Goal: Find specific page/section: Find specific page/section

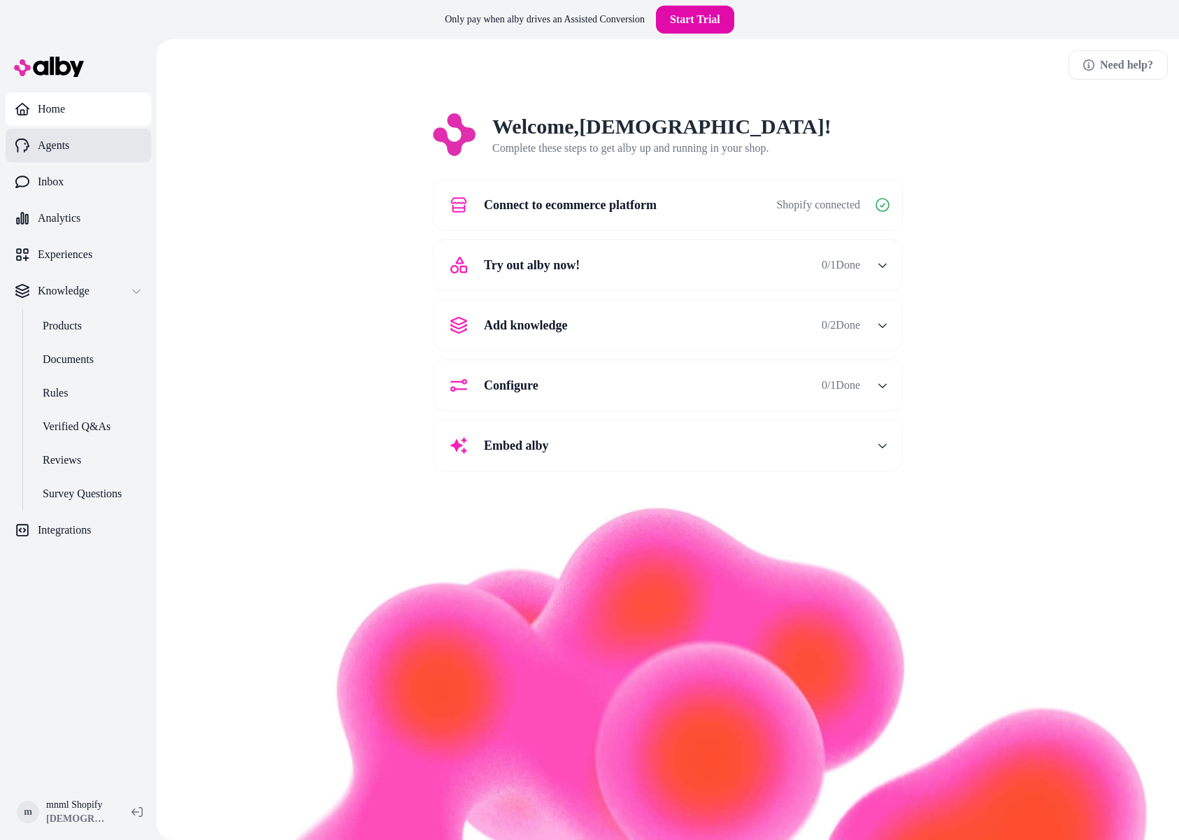
click at [113, 154] on link "Agents" at bounding box center [78, 146] width 145 height 34
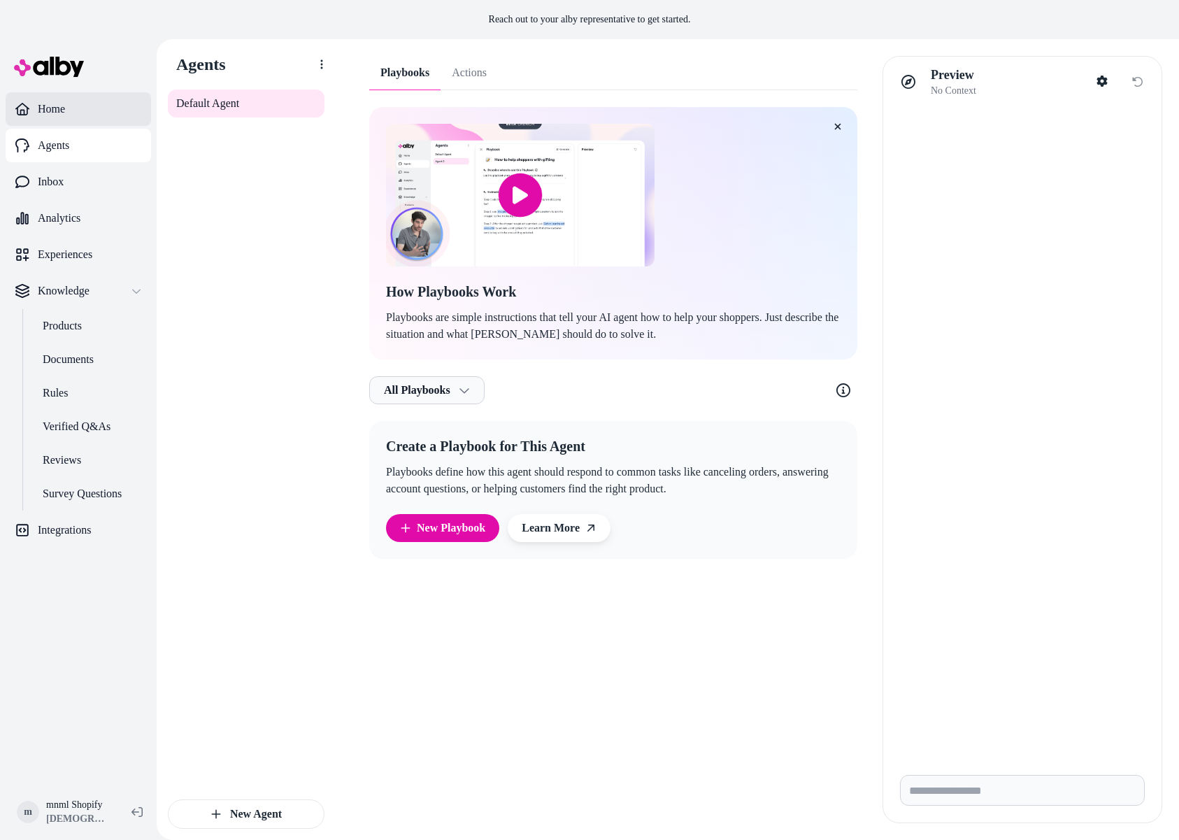
click at [62, 120] on link "Home" at bounding box center [78, 109] width 145 height 34
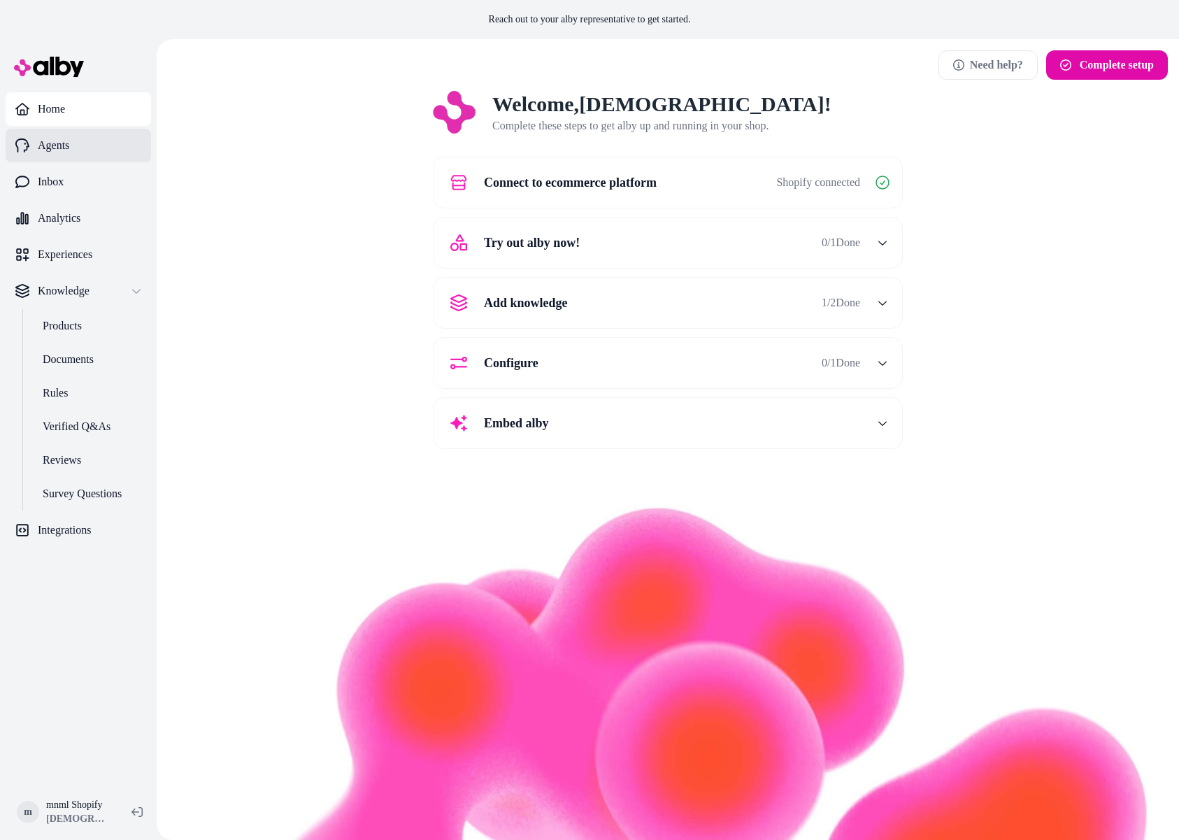
click at [67, 143] on p "Agents" at bounding box center [53, 145] width 31 height 17
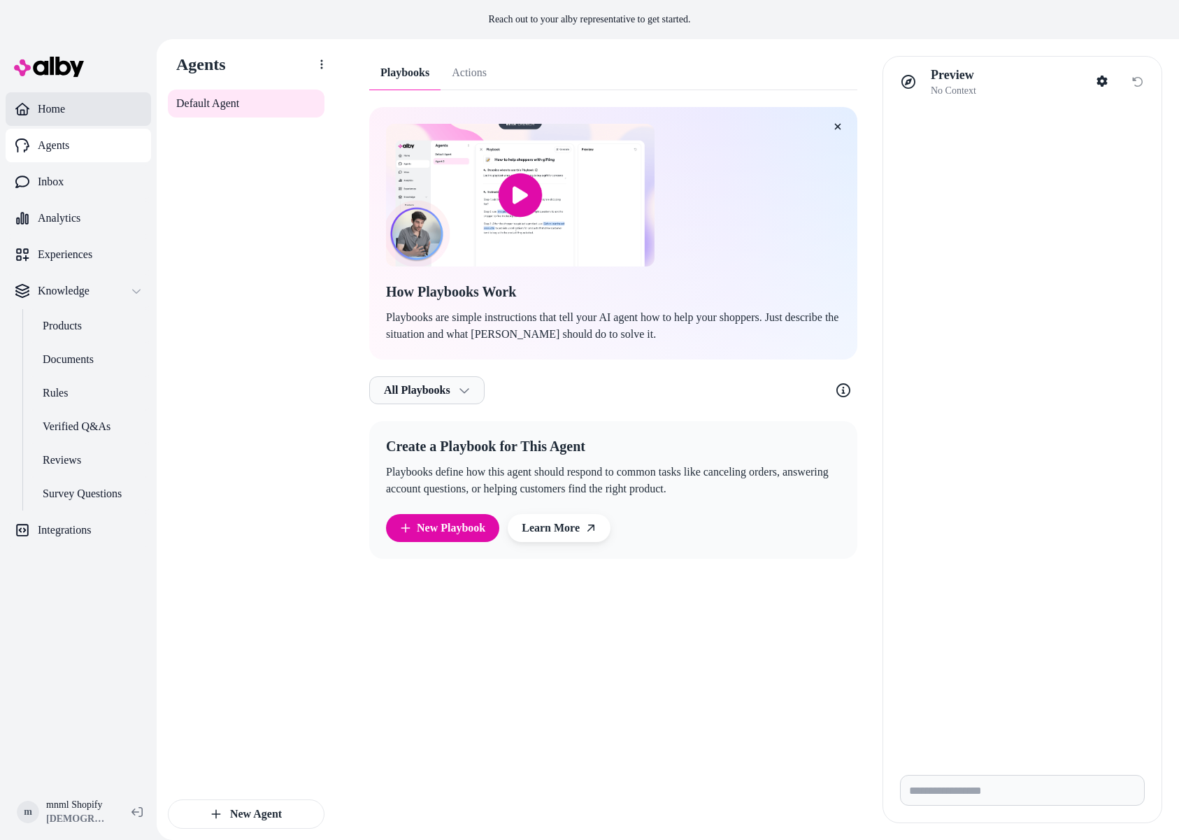
click at [54, 125] on link "Home" at bounding box center [78, 109] width 145 height 34
click at [57, 117] on link "Home" at bounding box center [78, 109] width 145 height 34
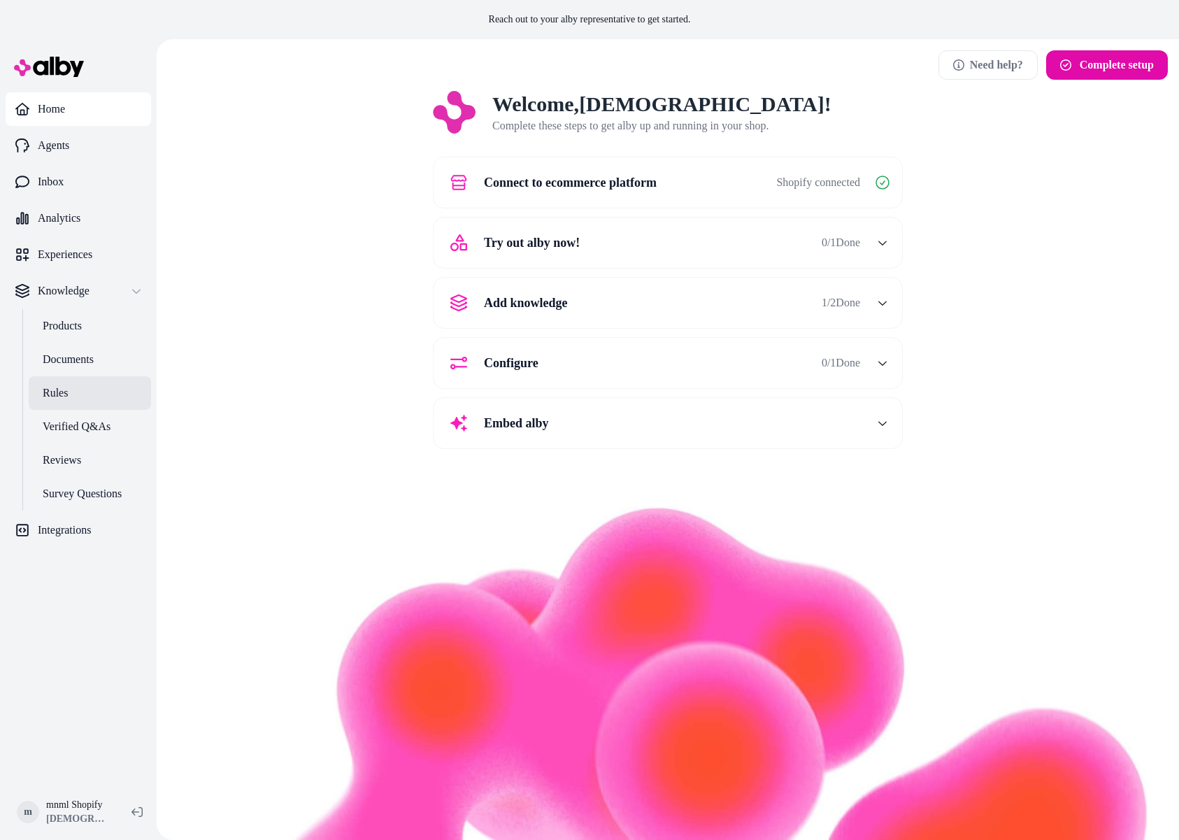
click at [85, 383] on link "Rules" at bounding box center [90, 393] width 122 height 34
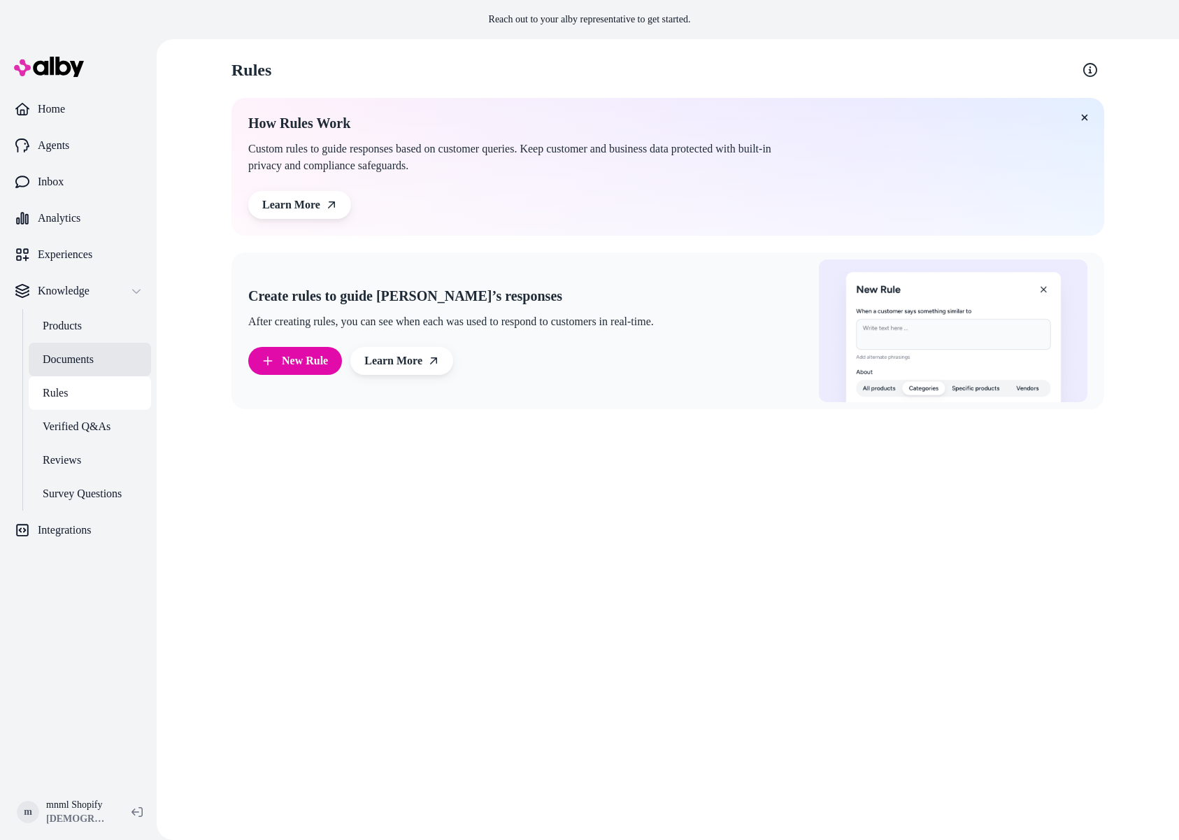
click at [86, 372] on link "Documents" at bounding box center [90, 360] width 122 height 34
